Goal: Navigation & Orientation: Find specific page/section

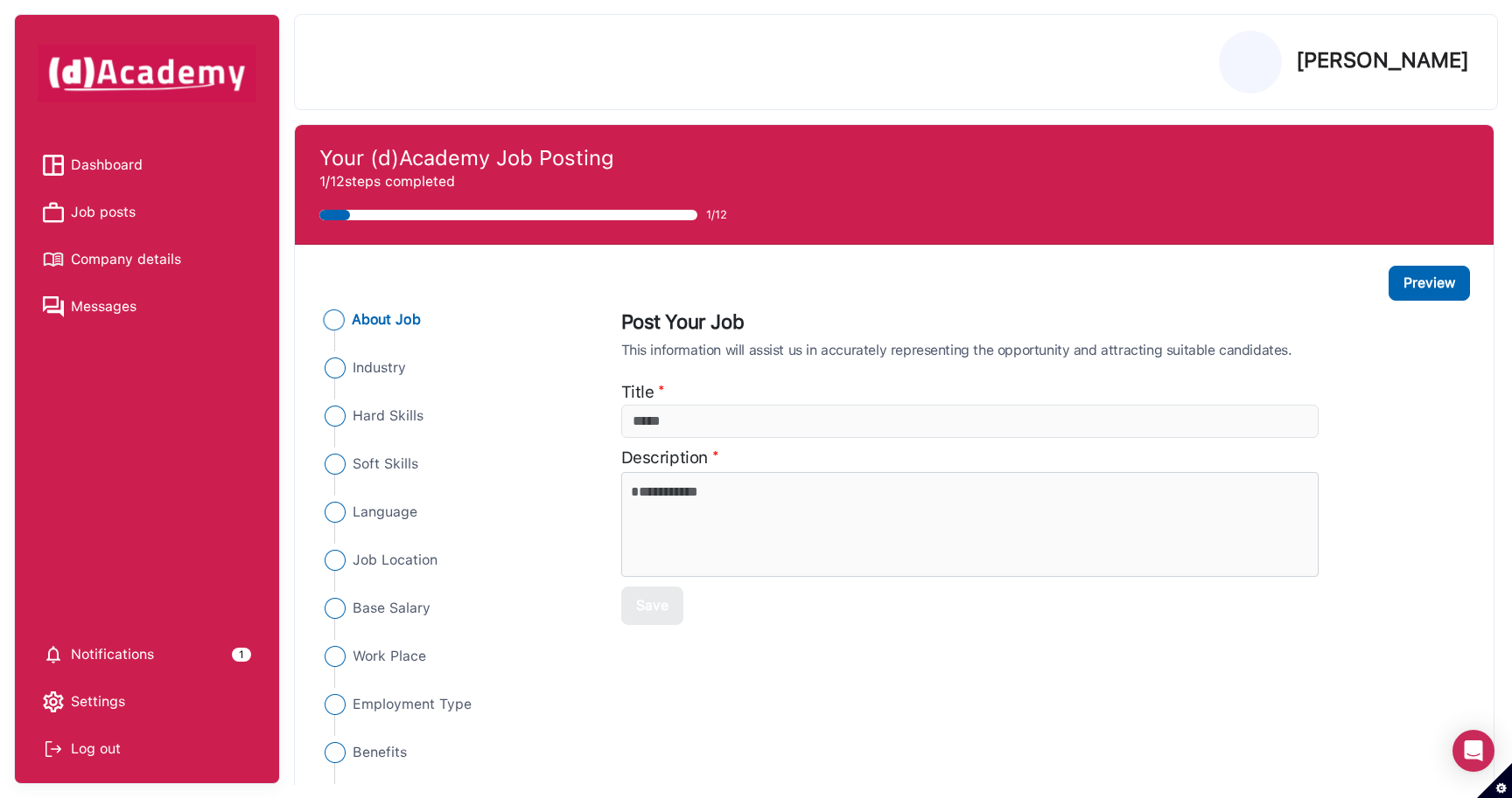
click at [101, 160] on span "Dashboard" at bounding box center [107, 165] width 72 height 26
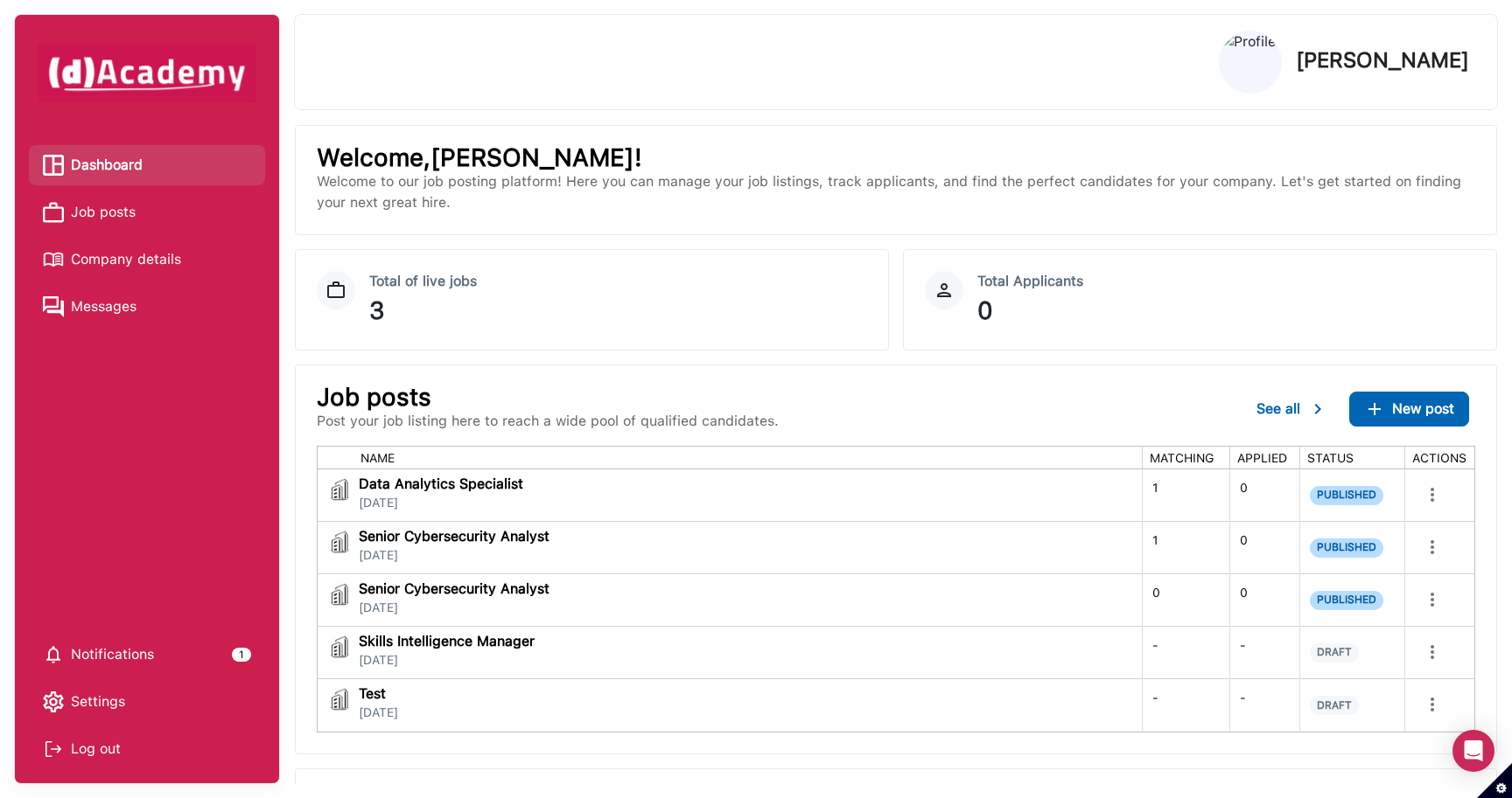
click at [116, 217] on span "Job posts" at bounding box center [103, 213] width 65 height 26
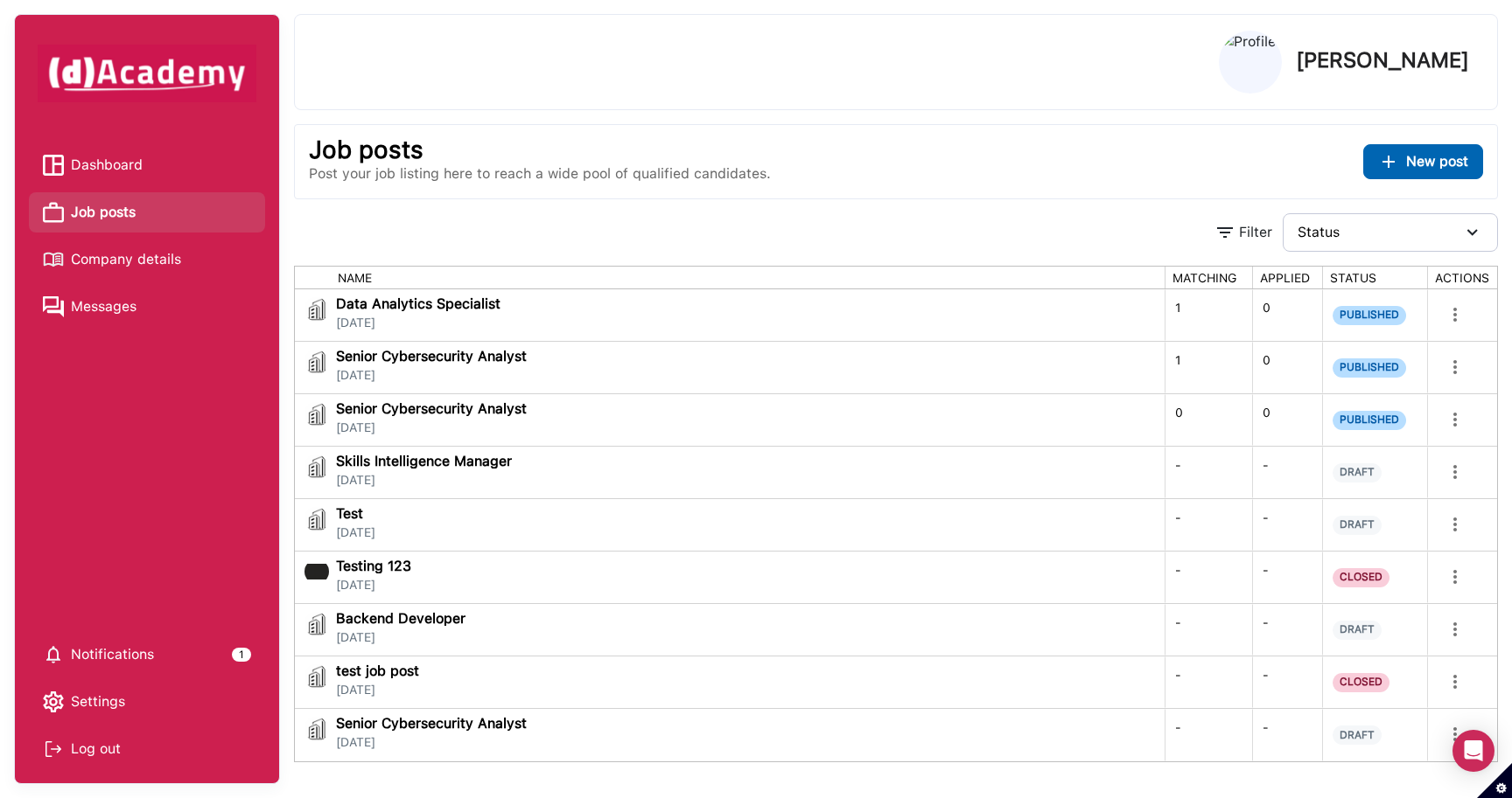
click at [104, 746] on div "Log out" at bounding box center [147, 749] width 208 height 26
